Goal: Connect with others: Connect with others

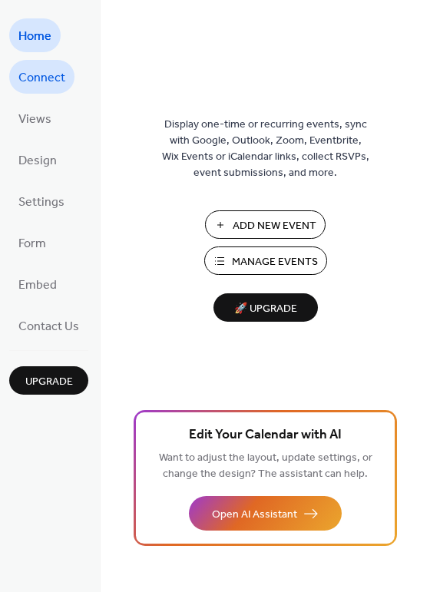
click at [42, 74] on span "Connect" at bounding box center [41, 78] width 47 height 25
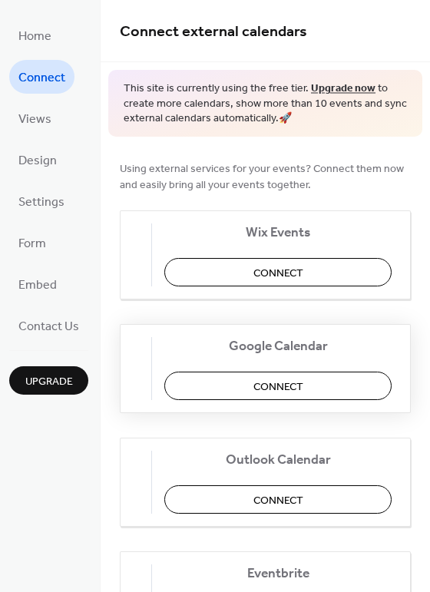
click at [285, 382] on span "Connect" at bounding box center [278, 386] width 50 height 16
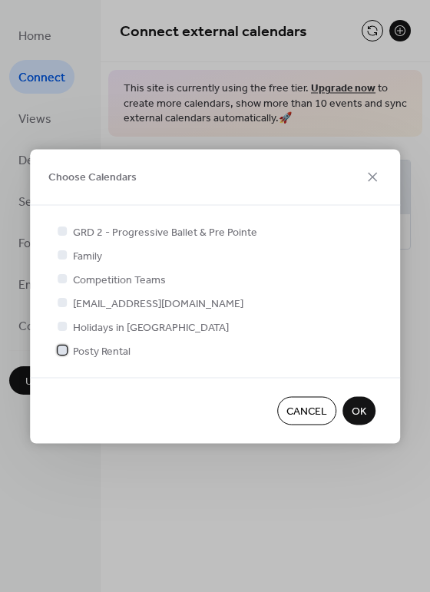
click at [63, 349] on div at bounding box center [62, 349] width 9 height 9
click at [60, 325] on div at bounding box center [62, 325] width 9 height 9
click at [66, 325] on div at bounding box center [62, 325] width 9 height 9
click at [61, 325] on div at bounding box center [62, 325] width 9 height 9
click at [358, 409] on span "OK" at bounding box center [358, 412] width 15 height 16
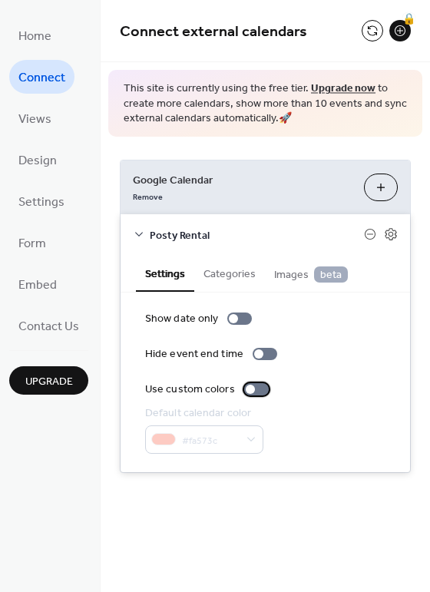
click at [256, 391] on div at bounding box center [256, 389] width 25 height 12
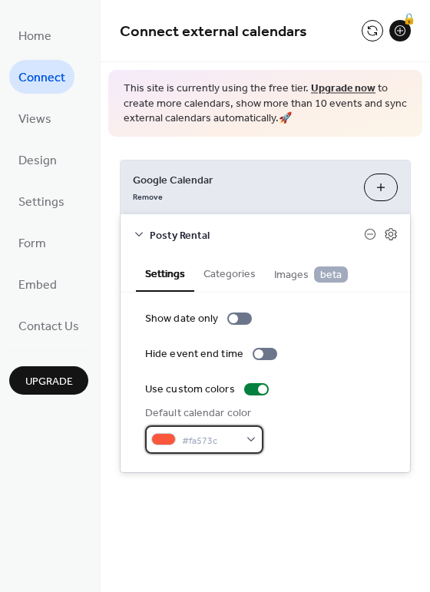
click at [249, 437] on div "#fa573c" at bounding box center [204, 439] width 118 height 28
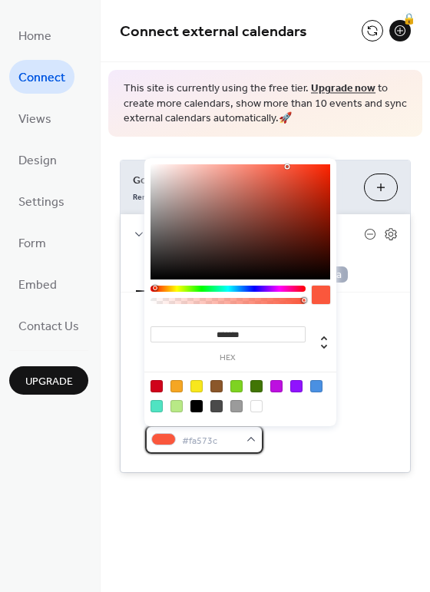
click at [249, 437] on div "#fa573c" at bounding box center [204, 439] width 118 height 28
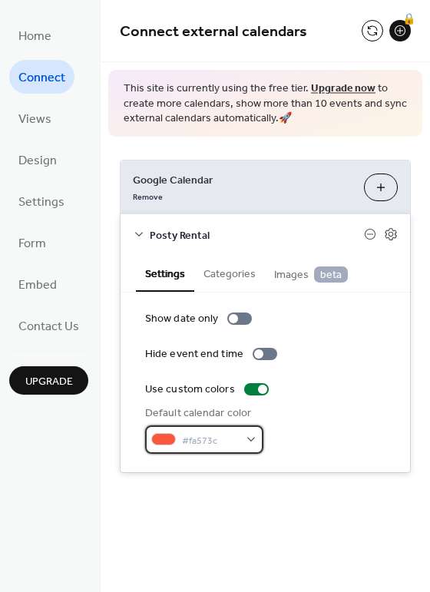
click at [248, 437] on div "#fa573c" at bounding box center [204, 439] width 118 height 28
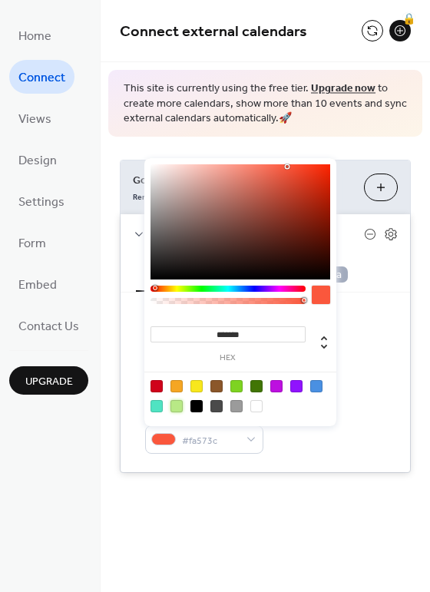
click at [175, 407] on div at bounding box center [176, 406] width 12 height 12
type input "*******"
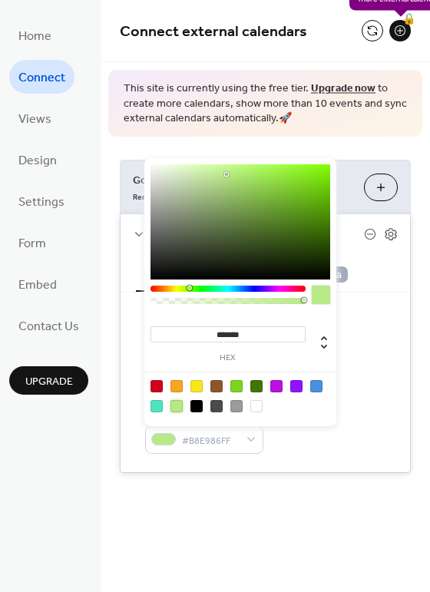
click at [400, 32] on div "🔒" at bounding box center [399, 30] width 21 height 21
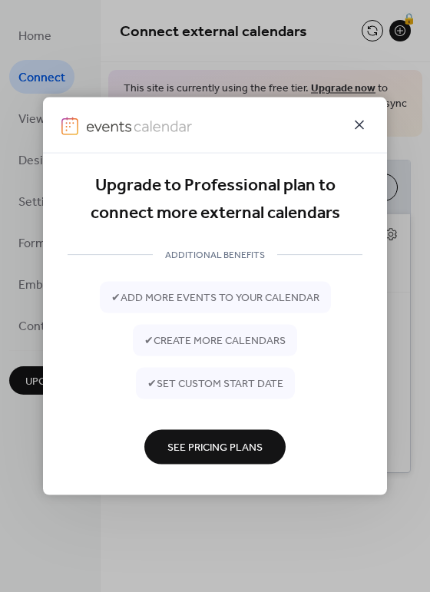
click at [358, 124] on icon at bounding box center [359, 124] width 18 height 18
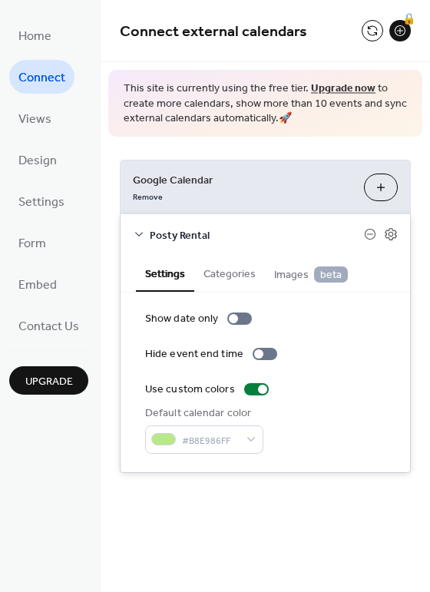
click at [209, 578] on div "Connect external calendars 🔒 This site is currently using the free tier. Upgrad…" at bounding box center [265, 296] width 329 height 592
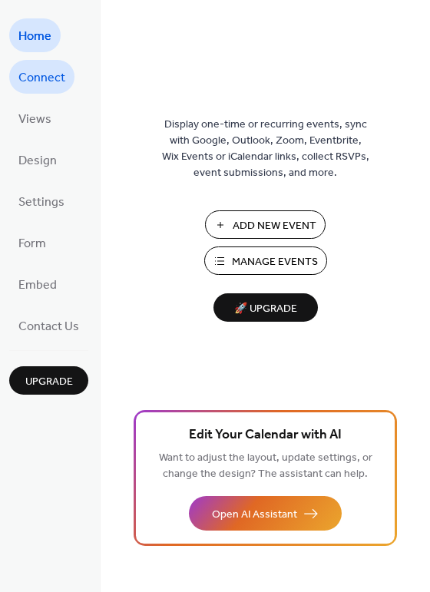
click at [34, 77] on span "Connect" at bounding box center [41, 78] width 47 height 25
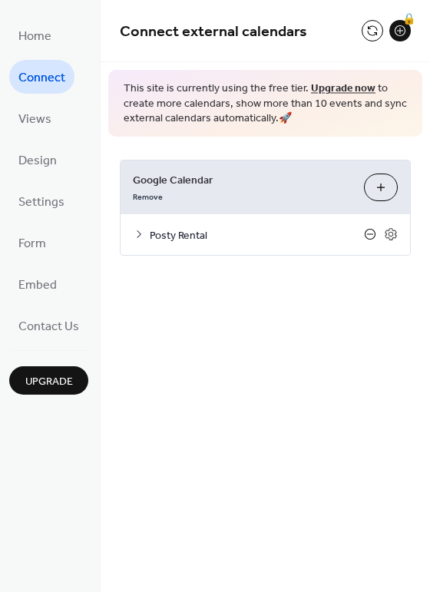
click at [368, 235] on icon at bounding box center [370, 234] width 12 height 12
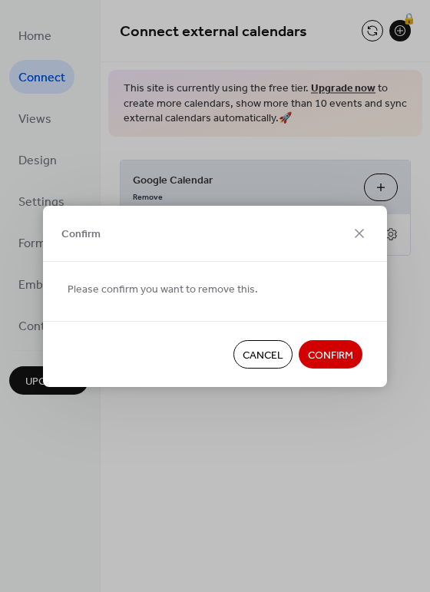
click at [326, 353] on span "Confirm" at bounding box center [330, 355] width 45 height 16
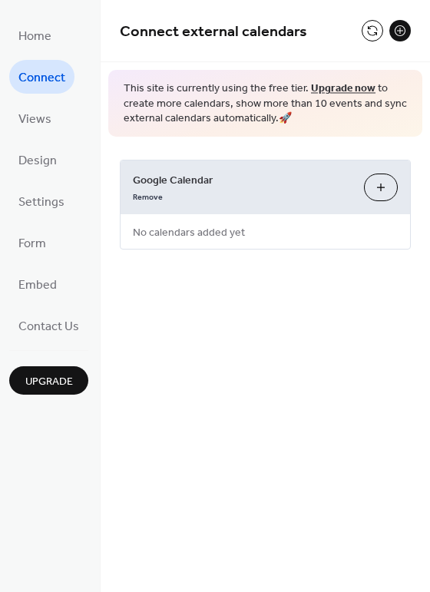
click at [382, 193] on button "Choose Calendars" at bounding box center [381, 187] width 34 height 28
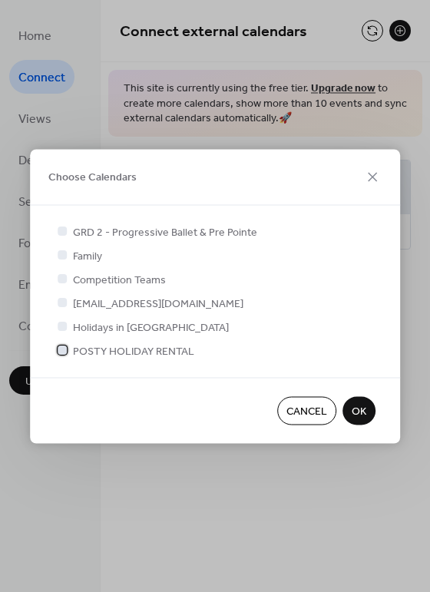
click at [61, 351] on div at bounding box center [62, 349] width 9 height 9
click at [64, 327] on div at bounding box center [62, 325] width 9 height 9
click at [60, 324] on div at bounding box center [62, 325] width 9 height 9
click at [354, 407] on span "OK" at bounding box center [358, 412] width 15 height 16
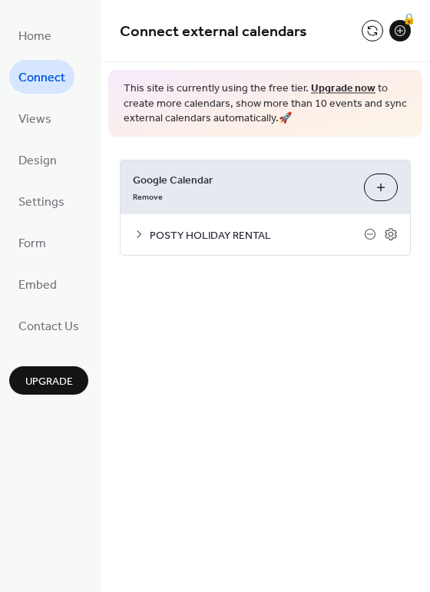
click at [374, 186] on button "Choose Calendars" at bounding box center [381, 187] width 34 height 28
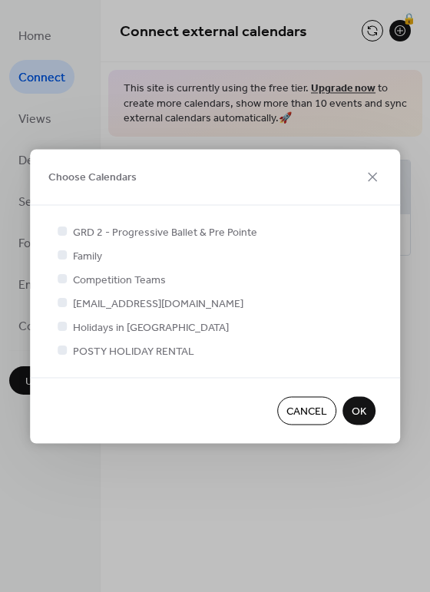
click at [62, 326] on div at bounding box center [62, 325] width 9 height 9
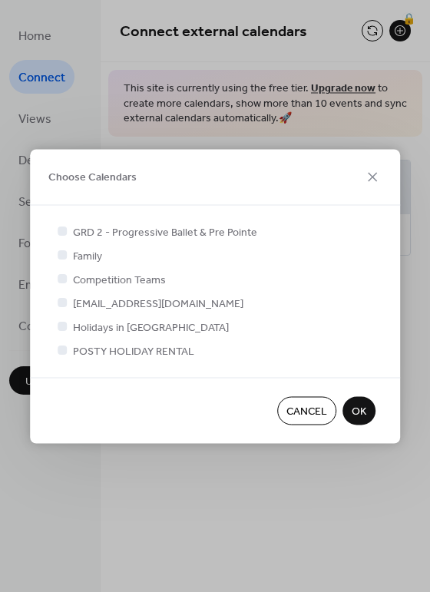
click at [62, 326] on div at bounding box center [62, 325] width 9 height 9
click at [370, 173] on icon at bounding box center [372, 176] width 18 height 18
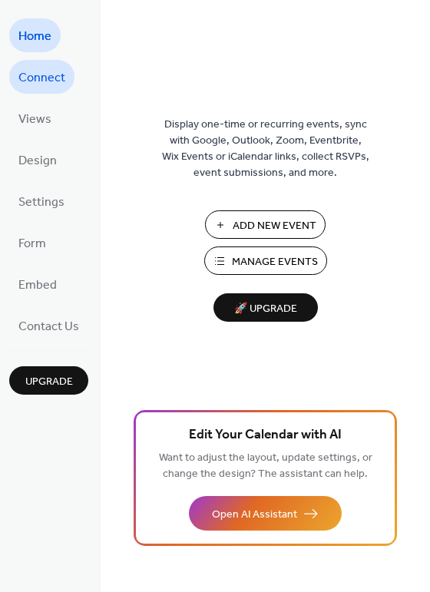
click at [38, 77] on span "Connect" at bounding box center [41, 78] width 47 height 25
